Goal: Find specific page/section: Find specific page/section

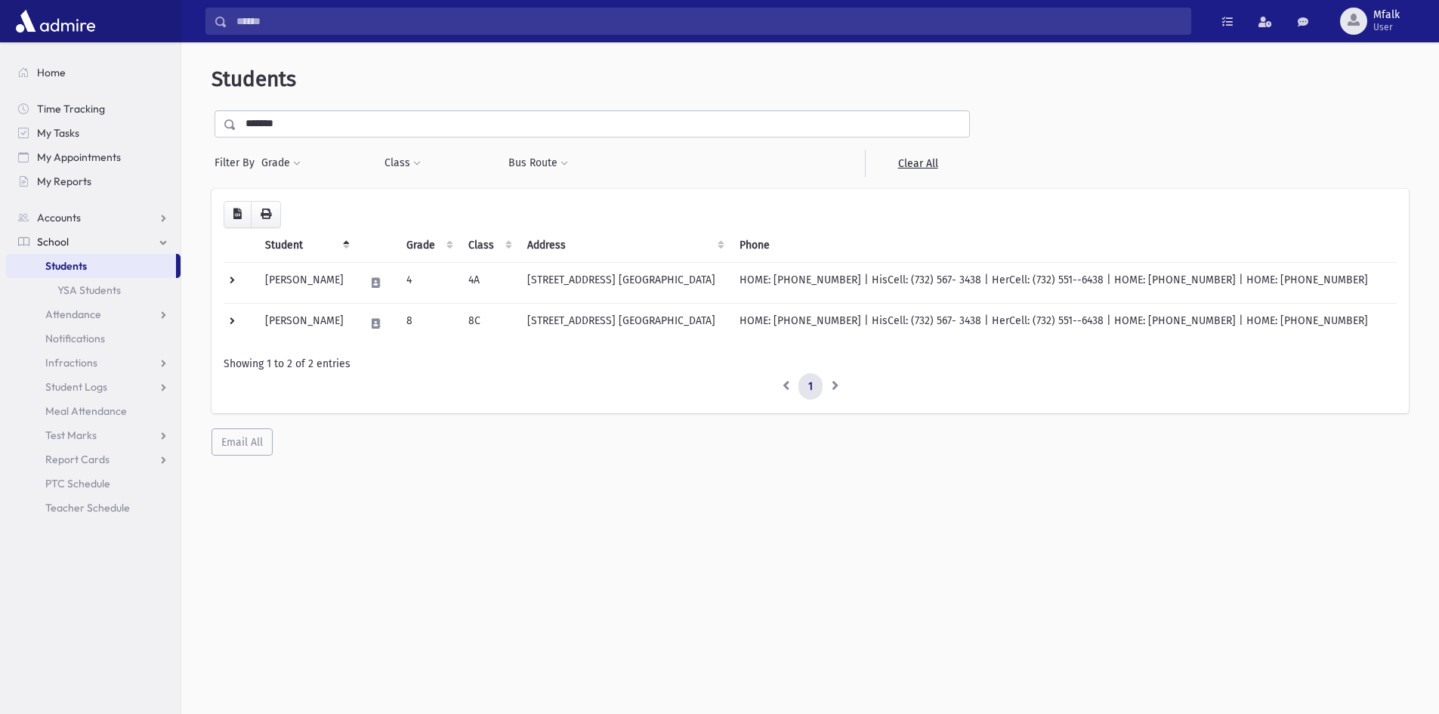
click at [57, 265] on span "Students" at bounding box center [66, 266] width 42 height 14
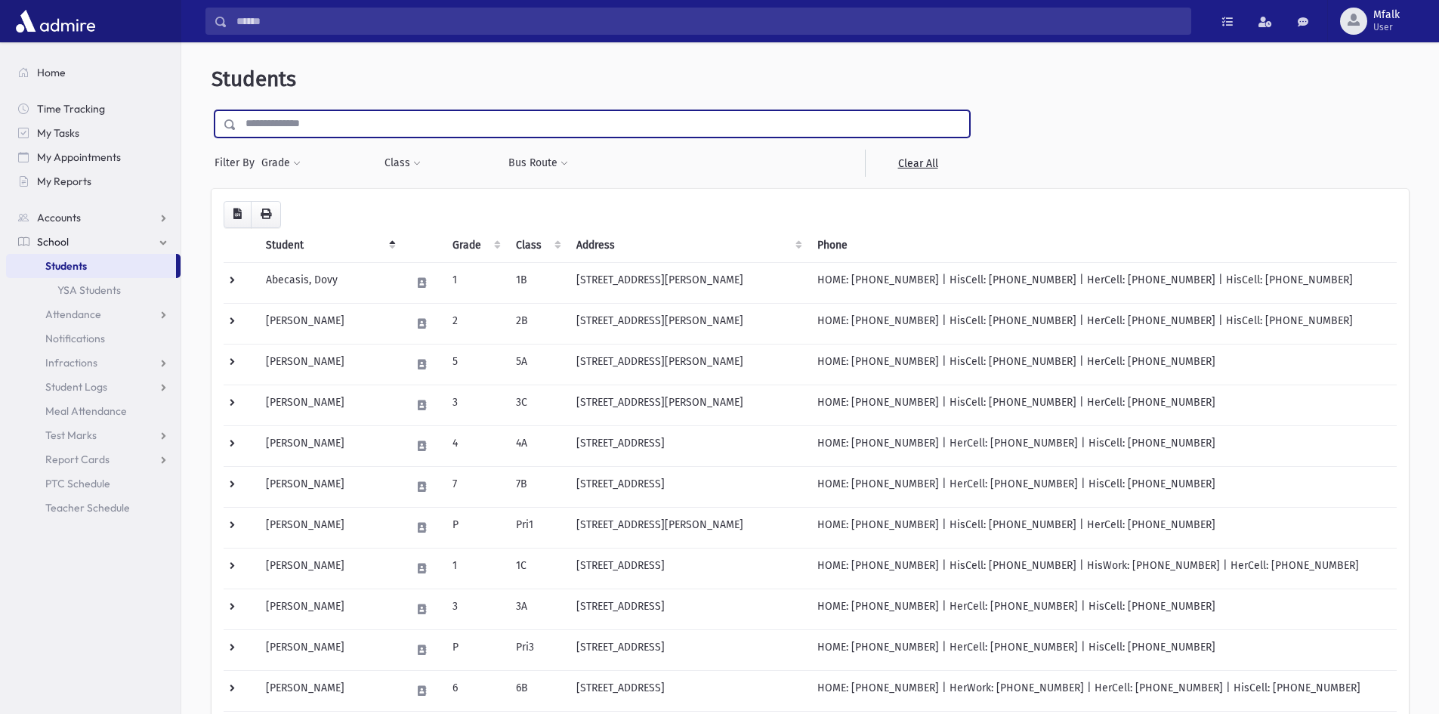
click at [302, 119] on input "text" at bounding box center [602, 123] width 733 height 27
type input "********"
click at [211, 110] on input "submit" at bounding box center [232, 120] width 42 height 20
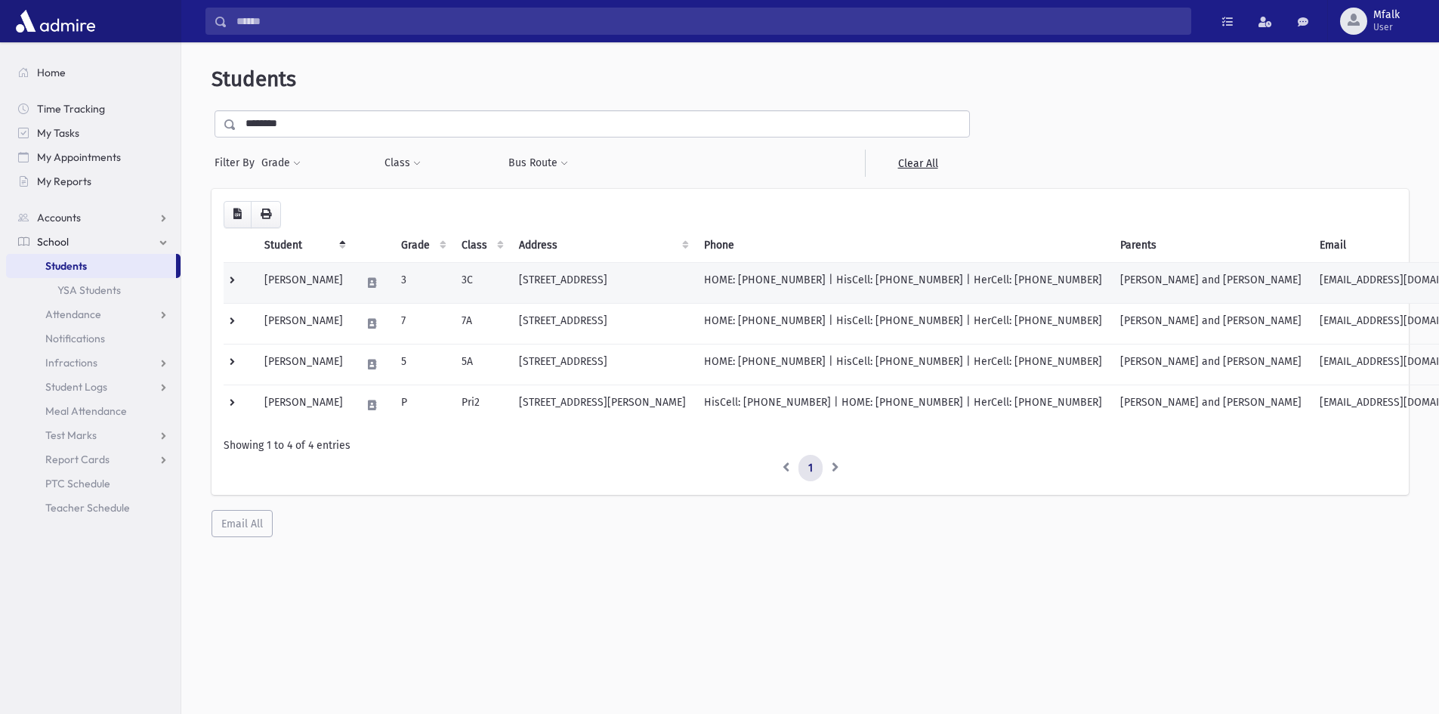
click at [604, 283] on td "[STREET_ADDRESS]" at bounding box center [602, 282] width 185 height 41
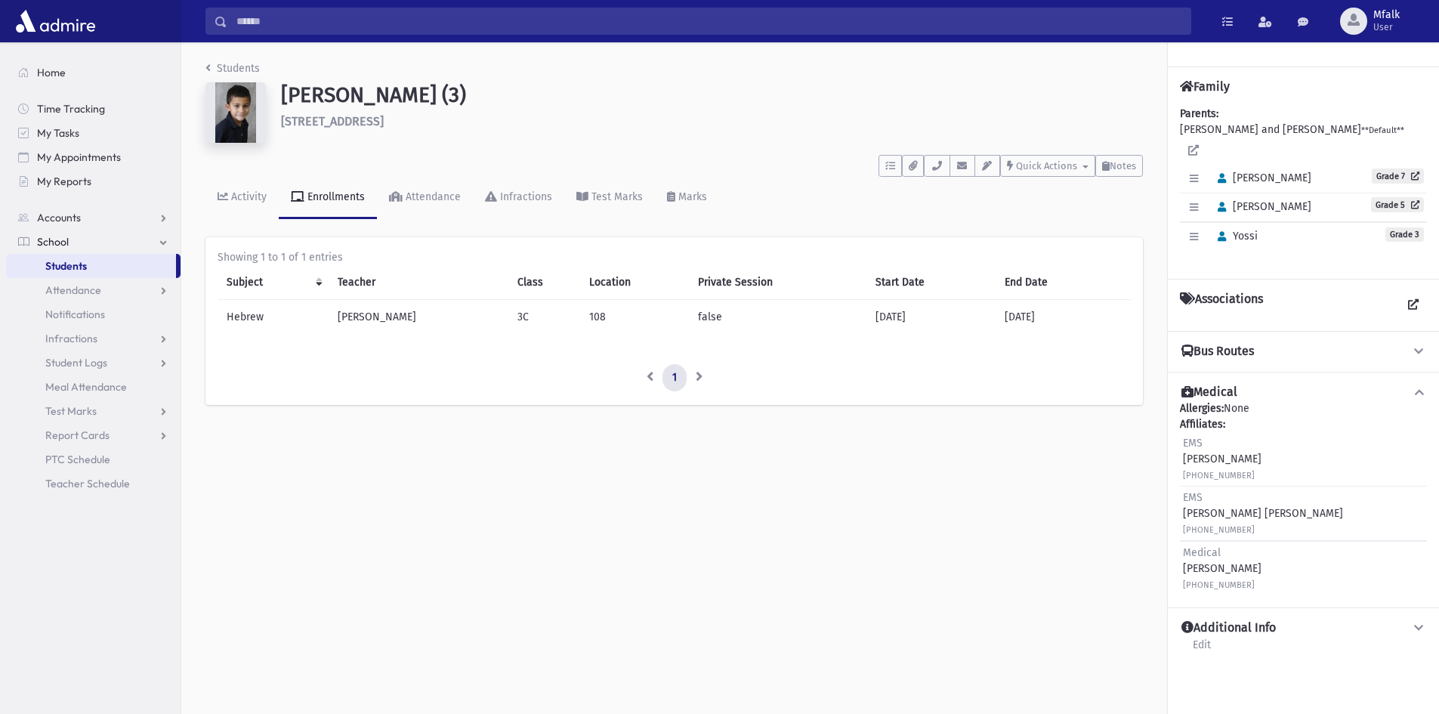
click at [239, 128] on img at bounding box center [235, 112] width 60 height 60
click at [238, 120] on img at bounding box center [235, 112] width 60 height 60
click at [935, 164] on icon "button" at bounding box center [937, 166] width 12 height 10
